Goal: Information Seeking & Learning: Compare options

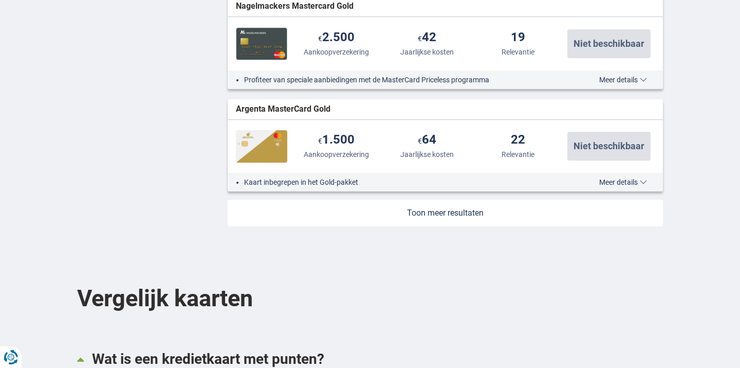
scroll to position [1301, 0]
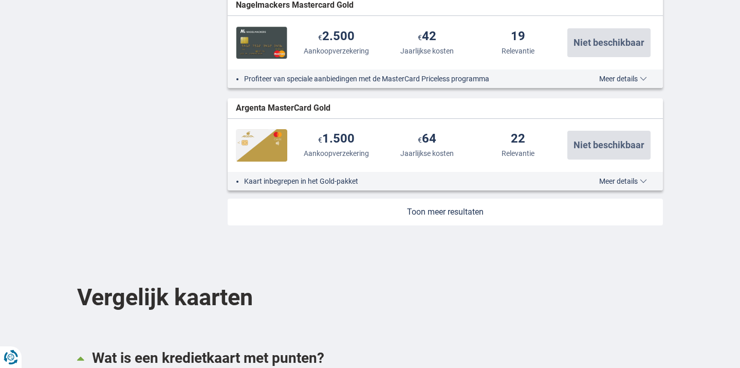
click at [436, 209] on link at bounding box center [446, 211] width 436 height 27
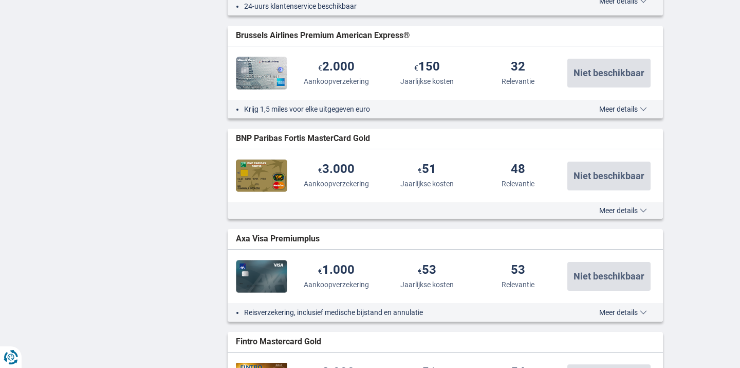
scroll to position [1896, 0]
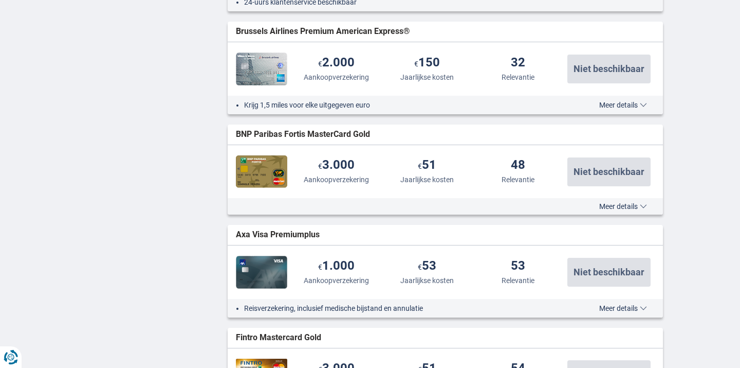
click at [632, 205] on span "Meer details" at bounding box center [624, 206] width 48 height 7
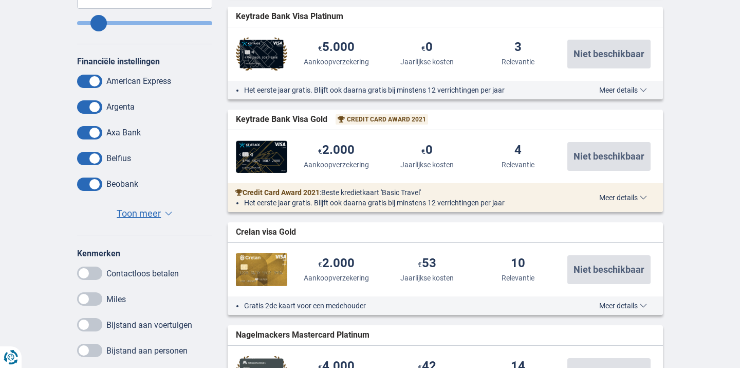
scroll to position [429, 0]
click at [633, 93] on button "Meer details Minder details" at bounding box center [623, 89] width 63 height 8
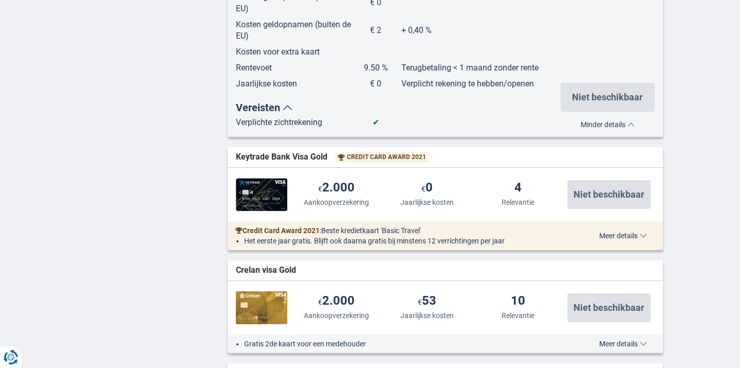
scroll to position [974, 0]
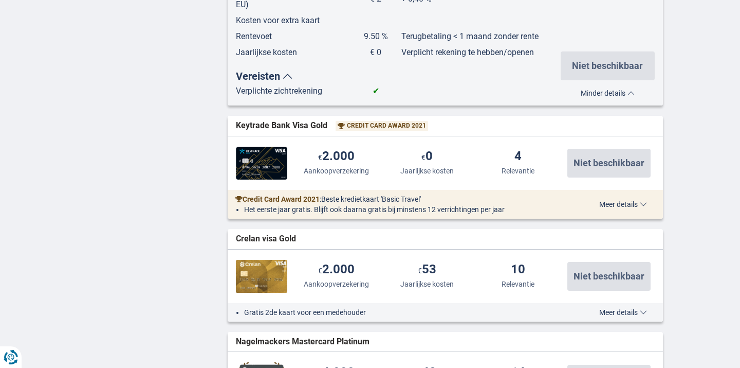
click at [637, 201] on span "Meer details" at bounding box center [624, 204] width 48 height 7
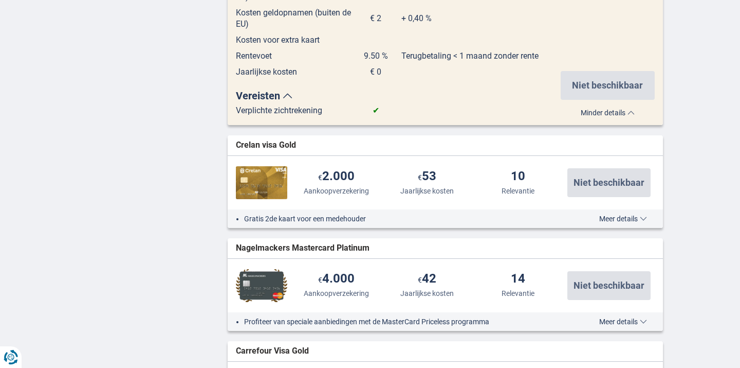
scroll to position [1716, 0]
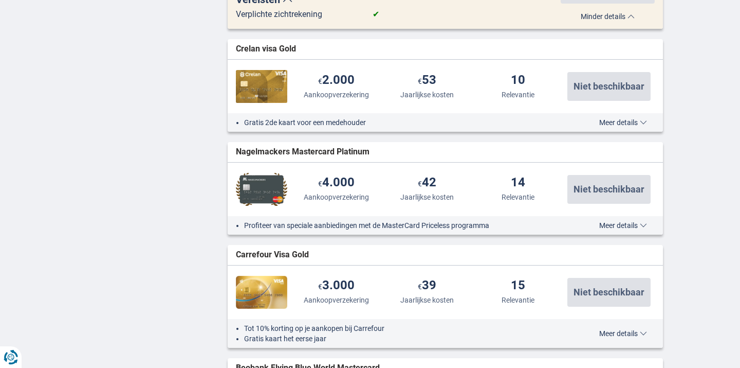
click at [616, 119] on span "Meer details" at bounding box center [624, 122] width 48 height 7
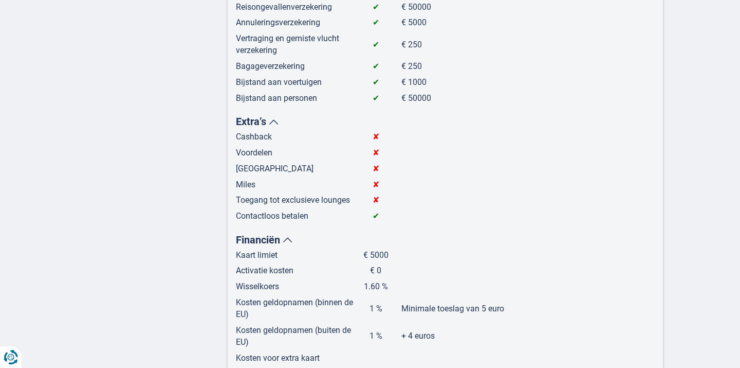
scroll to position [2164, 0]
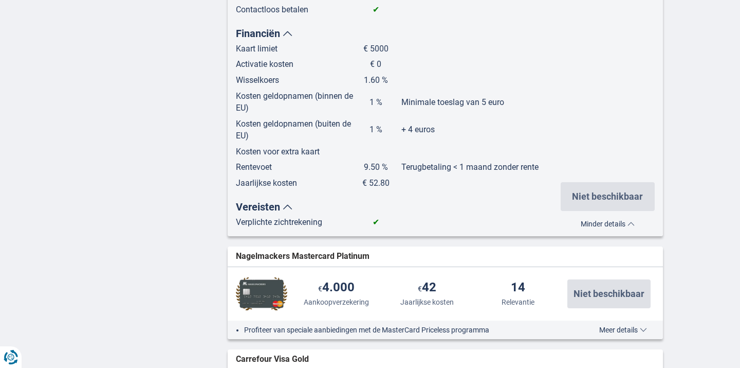
click at [624, 320] on div "Profiteer van speciale aanbiedingen met de MasterCard Priceless programma Meer …" at bounding box center [446, 329] width 436 height 19
click at [626, 326] on span "Meer details" at bounding box center [624, 329] width 48 height 7
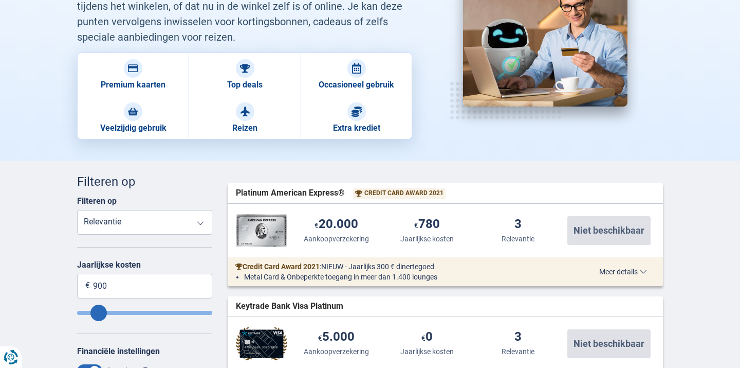
scroll to position [142, 0]
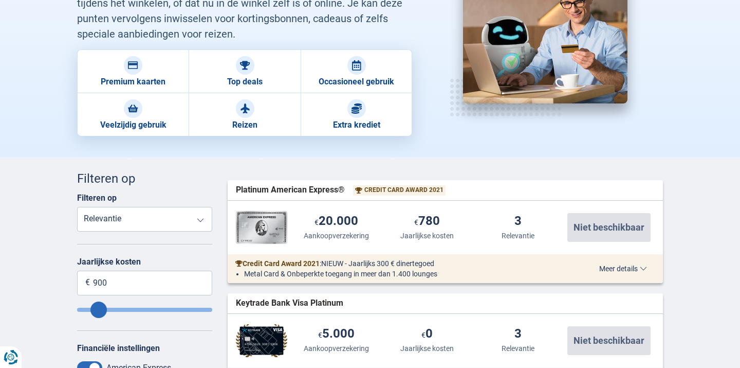
click at [621, 271] on span "Meer details" at bounding box center [624, 268] width 48 height 7
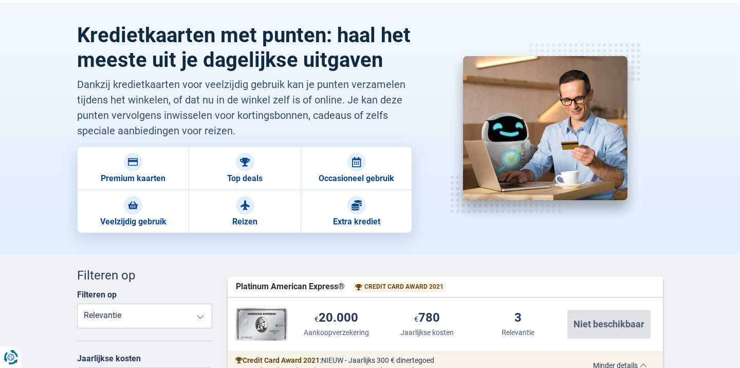
scroll to position [9, 0]
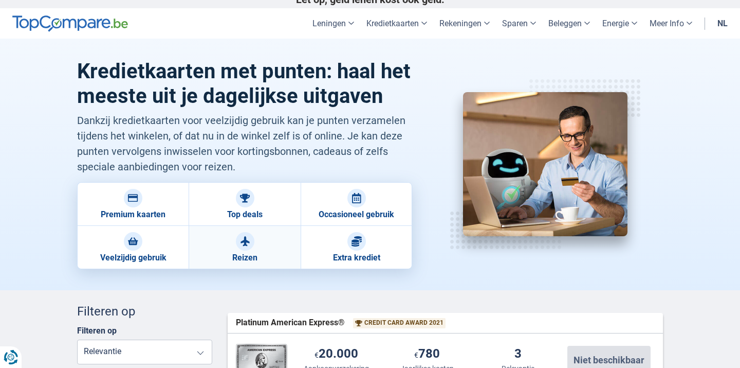
click at [251, 245] on div at bounding box center [245, 241] width 19 height 19
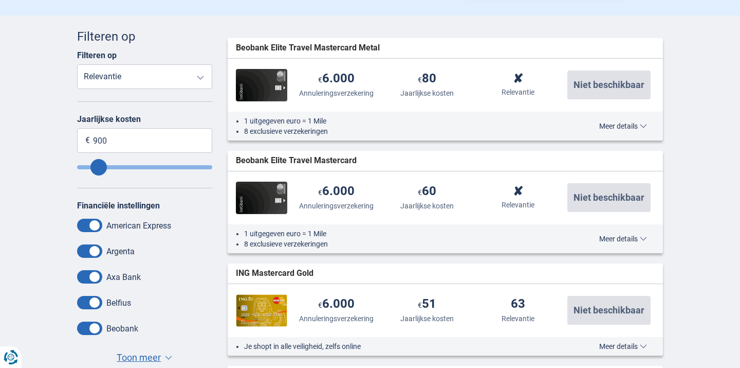
scroll to position [258, 0]
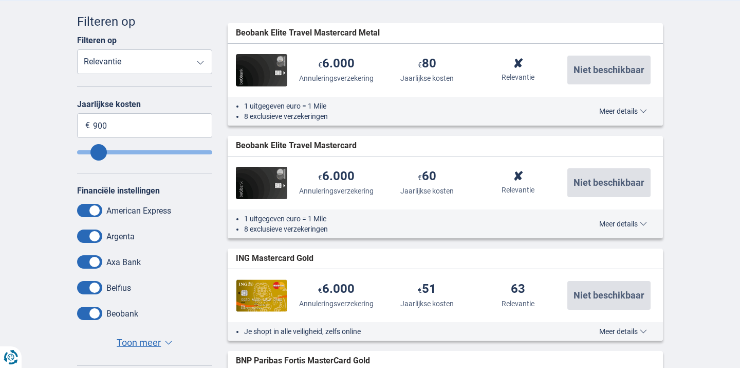
click at [603, 108] on span "Meer details" at bounding box center [624, 110] width 48 height 7
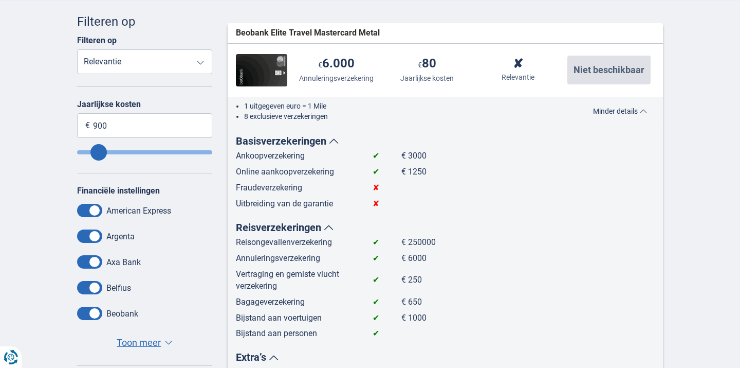
click at [603, 108] on span "Minder details" at bounding box center [620, 110] width 54 height 7
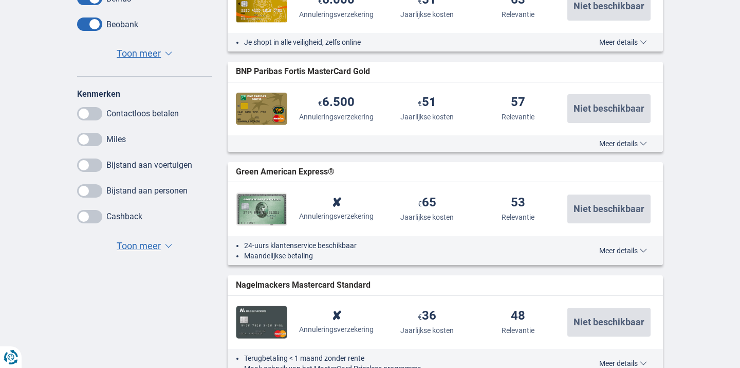
scroll to position [557, 0]
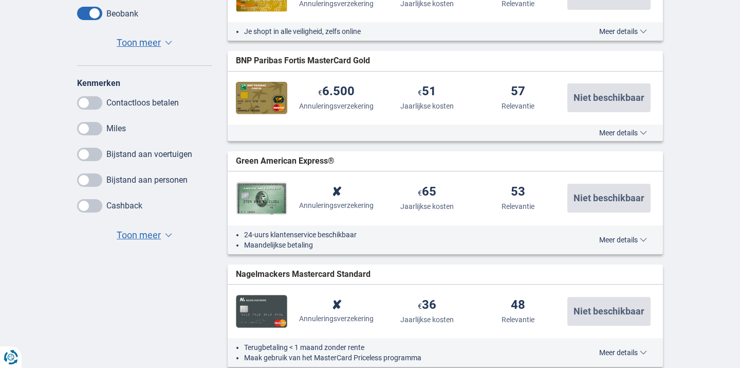
click at [605, 129] on span "Meer details" at bounding box center [624, 132] width 48 height 7
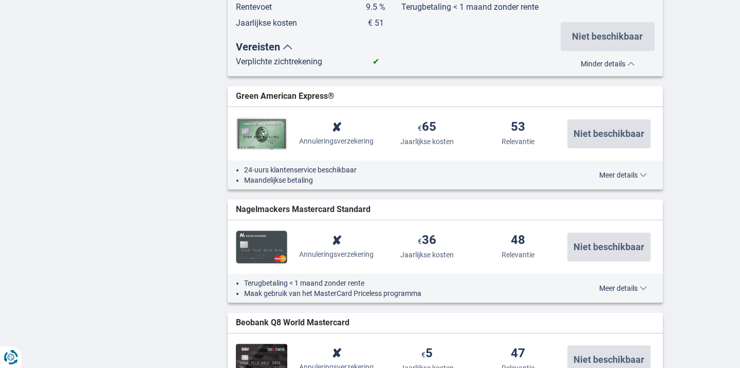
scroll to position [1177, 0]
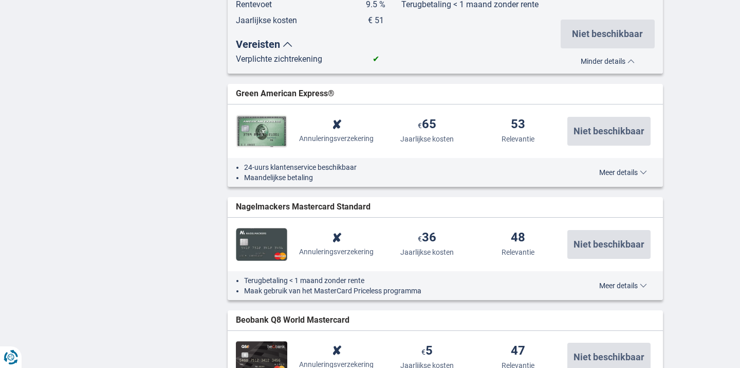
click at [605, 169] on span "Meer details" at bounding box center [624, 172] width 48 height 7
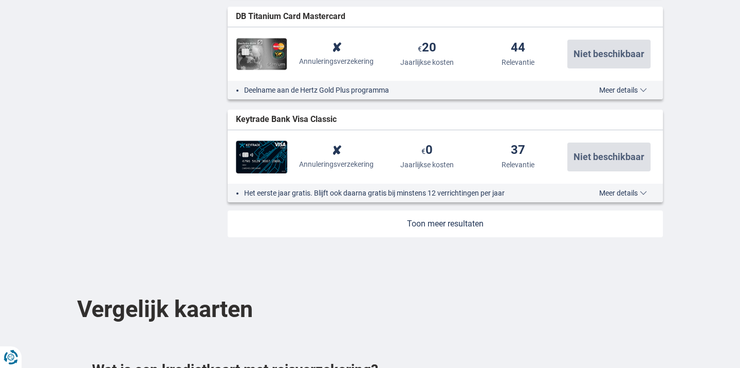
scroll to position [2365, 0]
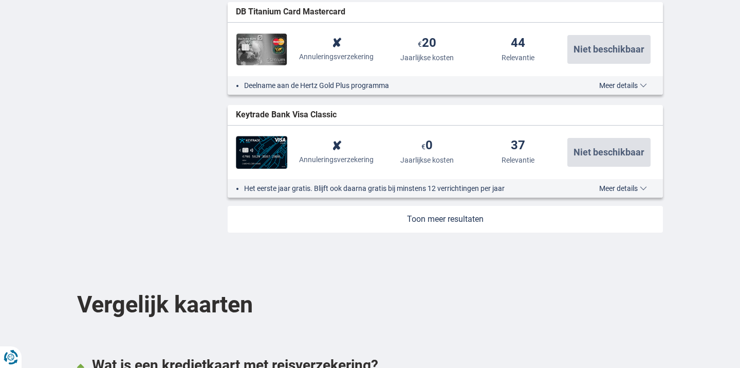
click at [548, 206] on link at bounding box center [446, 219] width 436 height 27
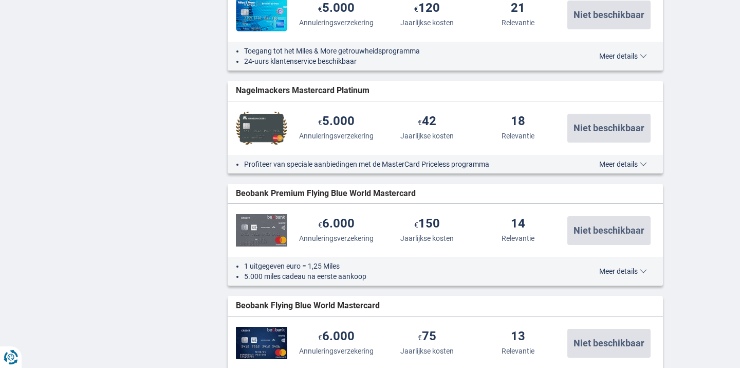
scroll to position [3228, 0]
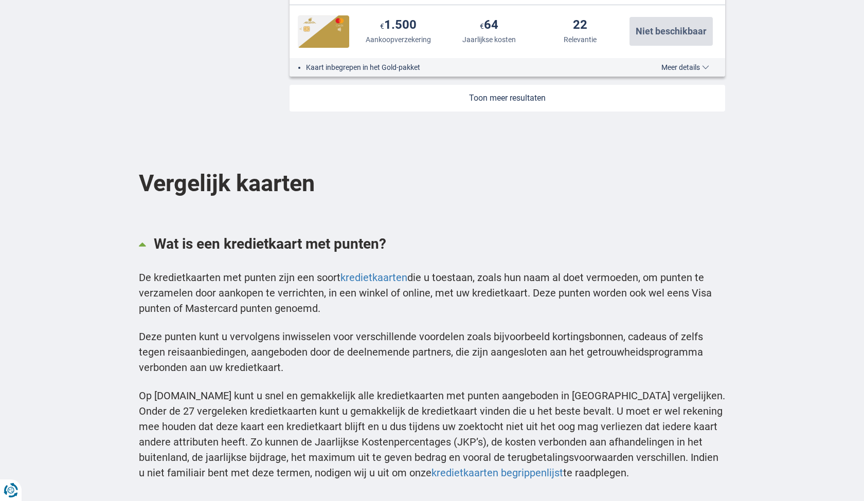
scroll to position [1415, 0]
click at [296, 317] on div "De kredietkaarten met punten zijn een soort kredietkaarten die u toestaan, zoal…" at bounding box center [432, 382] width 586 height 224
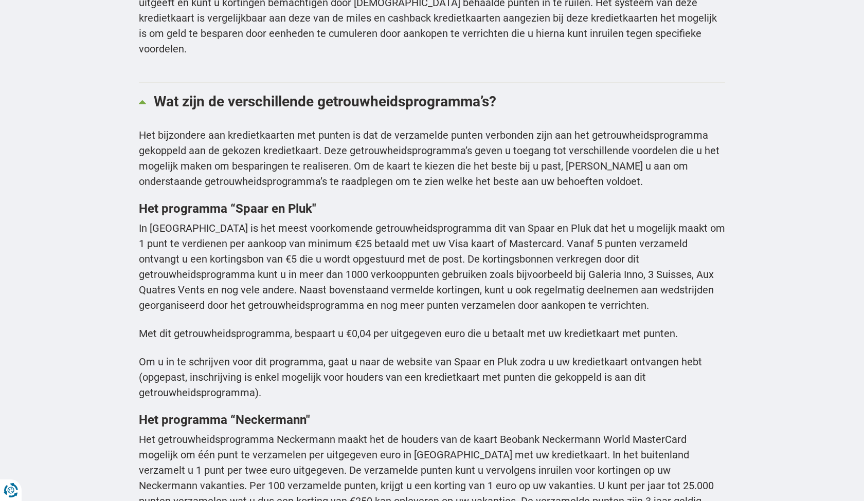
scroll to position [2050, 0]
